Goal: Information Seeking & Learning: Learn about a topic

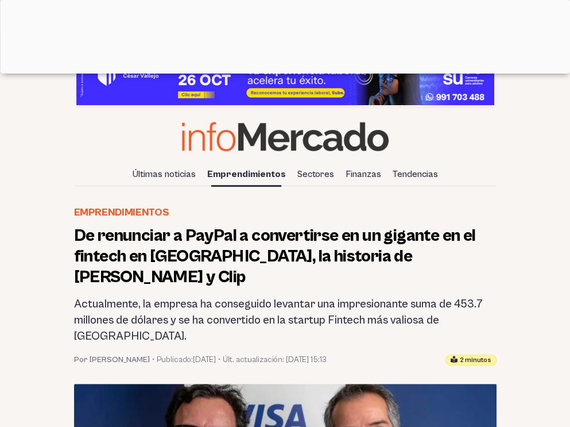
scroll to position [115, 0]
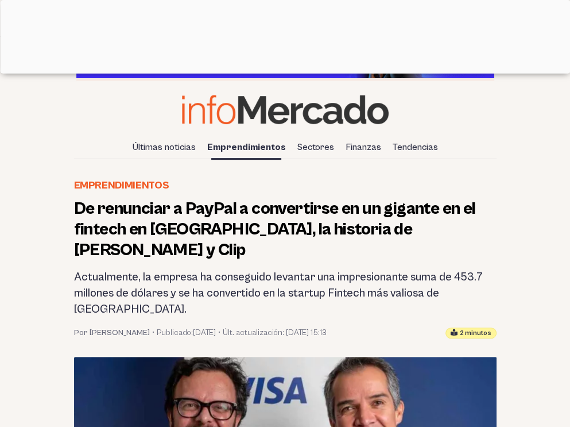
click at [74, 269] on h2 "Actualmente, la empresa ha conseguido levantar una impresionante suma de 453.7 …" at bounding box center [285, 293] width 423 height 48
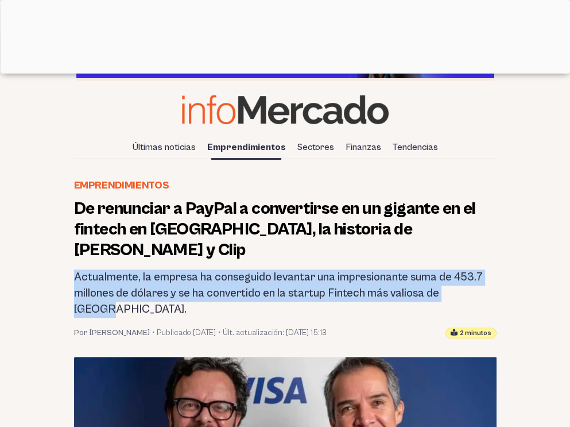
drag, startPoint x: 76, startPoint y: 259, endPoint x: 478, endPoint y: 276, distance: 402.5
click at [478, 276] on h2 "Actualmente, la empresa ha conseguido levantar una impresionante suma de 453.7 …" at bounding box center [285, 293] width 423 height 48
copy h2 "Actualmente, la empresa ha conseguido levantar una impresionante suma de 453.7 …"
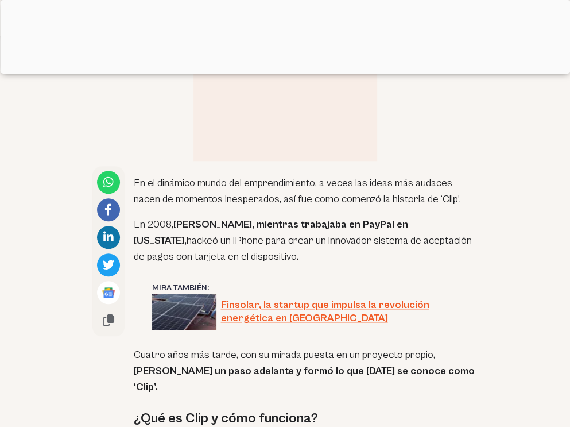
scroll to position [689, 0]
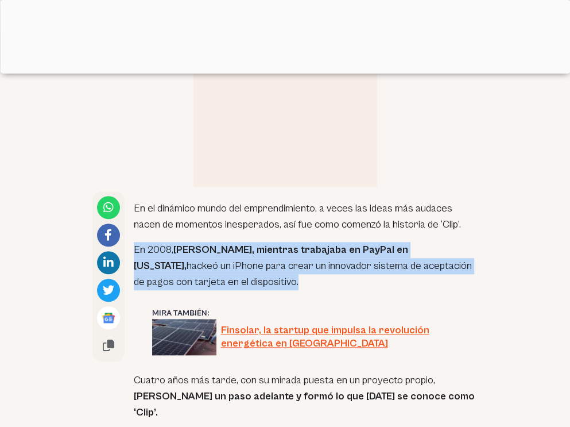
drag, startPoint x: 136, startPoint y: 211, endPoint x: 203, endPoint y: 247, distance: 76.6
click at [203, 247] on p "En 2008, [PERSON_NAME], mientras trabajaba en PayPal en [US_STATE], hackeó un i…" at bounding box center [306, 266] width 345 height 48
copy p "En 2008, [PERSON_NAME], mientras trabajaba en PayPal en [US_STATE], hackeó un i…"
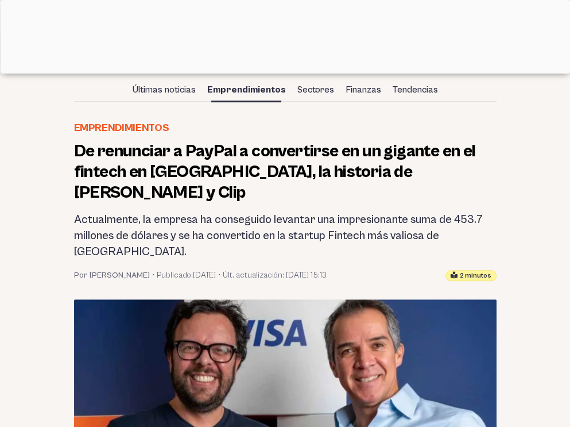
scroll to position [0, 0]
